Goal: Information Seeking & Learning: Check status

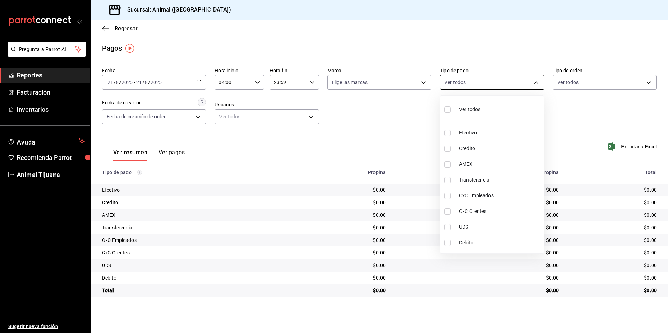
click at [454, 85] on body "Pregunta a Parrot AI Reportes Facturación Inventarios Ayuda Recomienda Parrot A…" at bounding box center [334, 166] width 668 height 333
click at [473, 116] on div "Ver todos" at bounding box center [463, 108] width 36 height 15
type input "b84c62b8-b02c-4970-ab2e-e166616419f2,235ce608-f464-428a-9a71-314f665367d1,53567…"
checkbox input "true"
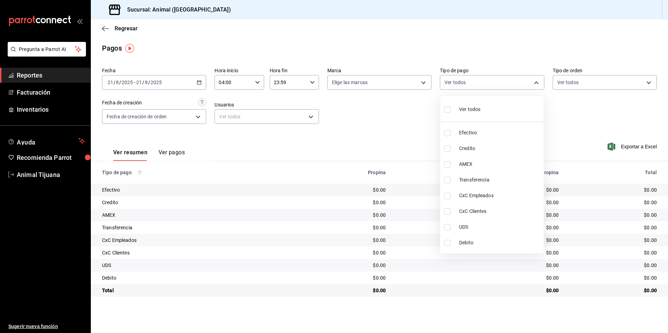
checkbox input "true"
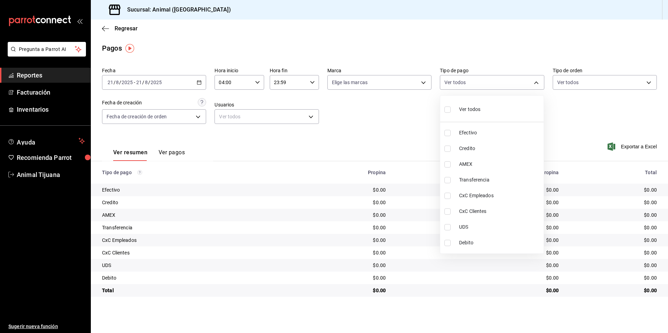
checkbox input "true"
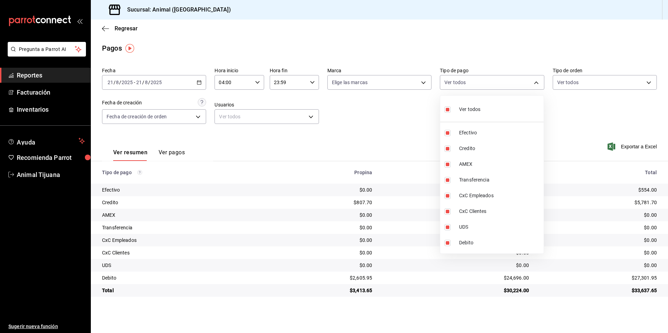
click at [473, 116] on div "Ver todos" at bounding box center [463, 108] width 36 height 15
checkbox input "false"
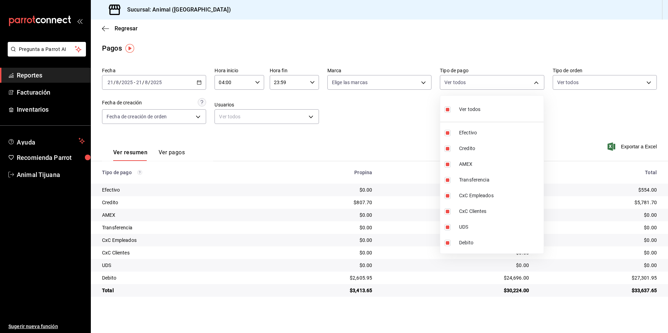
checkbox input "false"
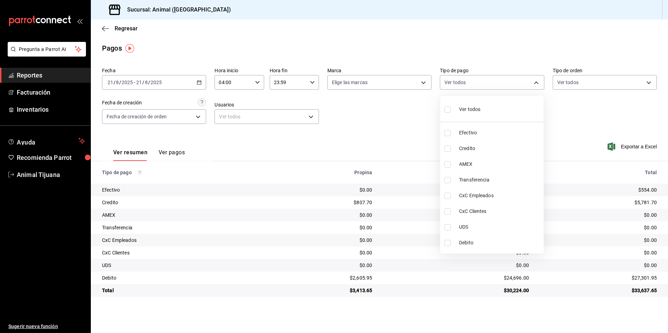
click at [564, 124] on div at bounding box center [334, 166] width 668 height 333
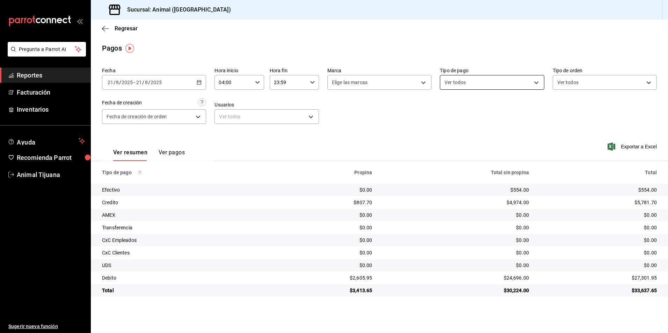
click at [468, 85] on body "Pregunta a Parrot AI Reportes Facturación Inventarios Ayuda Recomienda Parrot A…" at bounding box center [334, 166] width 668 height 333
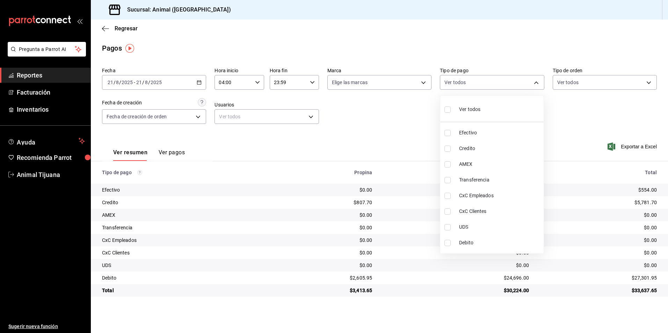
click at [470, 142] on li "Credito" at bounding box center [491, 149] width 103 height 16
type input "235ce608-f464-428a-9a71-314f665367d1"
checkbox input "true"
click at [473, 242] on span "Debito" at bounding box center [500, 242] width 82 height 7
type input "235ce608-f464-428a-9a71-314f665367d1,c7b29183-a811-4137-9cfa-21a61cd2bc4a"
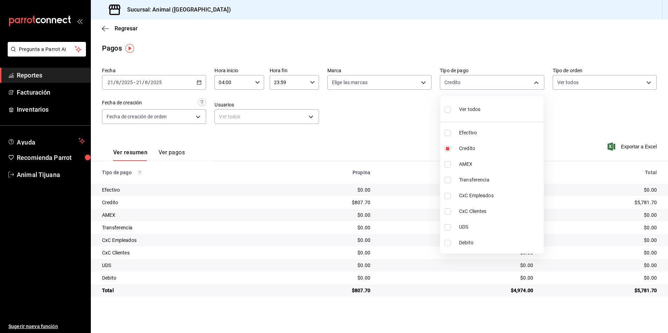
checkbox input "true"
click at [613, 323] on div at bounding box center [334, 166] width 668 height 333
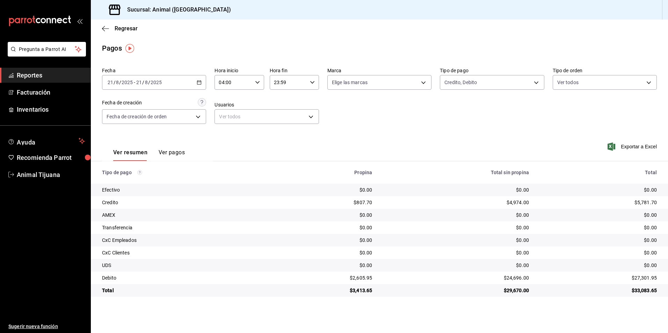
drag, startPoint x: 629, startPoint y: 241, endPoint x: 528, endPoint y: 211, distance: 105.9
click at [629, 241] on div "$0.00" at bounding box center [598, 240] width 117 height 7
